Goal: Check status: Check status

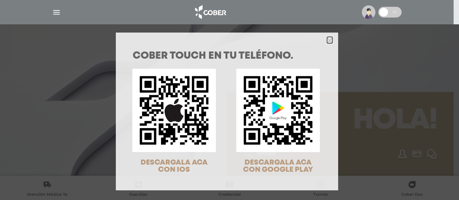
click at [327, 39] on icon "Close" at bounding box center [329, 40] width 5 height 5
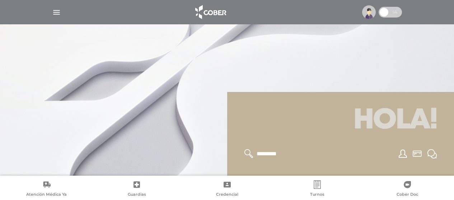
click at [396, 15] on span at bounding box center [389, 12] width 23 height 11
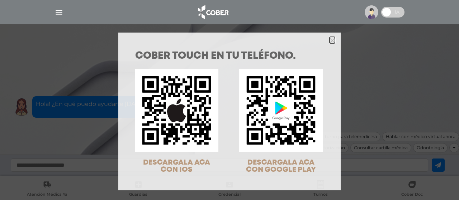
click at [330, 40] on icon "Close" at bounding box center [332, 40] width 5 height 5
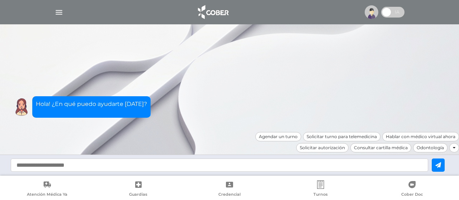
click at [57, 11] on img "button" at bounding box center [59, 12] width 9 height 9
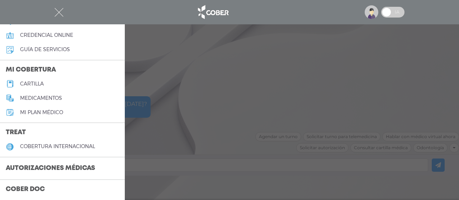
scroll to position [72, 0]
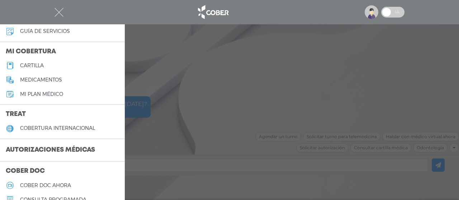
click at [59, 150] on h3 "Autorizaciones médicas" at bounding box center [50, 151] width 101 height 14
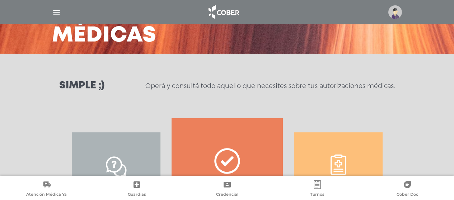
scroll to position [108, 0]
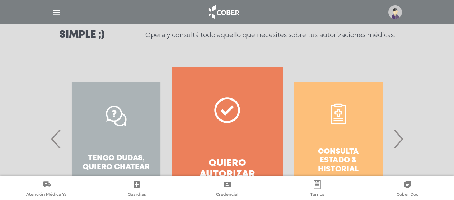
click at [395, 142] on span "›" at bounding box center [398, 139] width 14 height 39
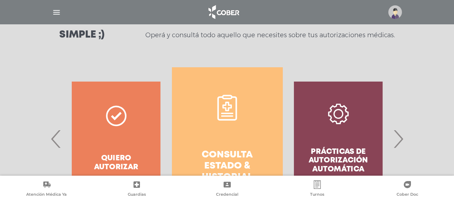
click at [185, 160] on h4 "Consulta estado & historial" at bounding box center [227, 167] width 85 height 34
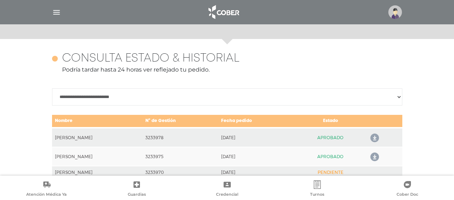
scroll to position [318, 0]
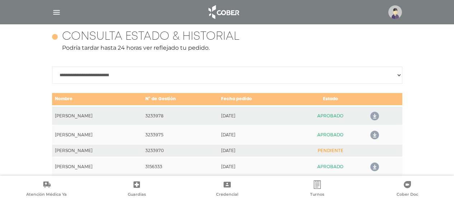
click at [377, 115] on icon at bounding box center [372, 116] width 11 height 11
click at [373, 134] on icon at bounding box center [372, 135] width 11 height 11
